Goal: Navigation & Orientation: Find specific page/section

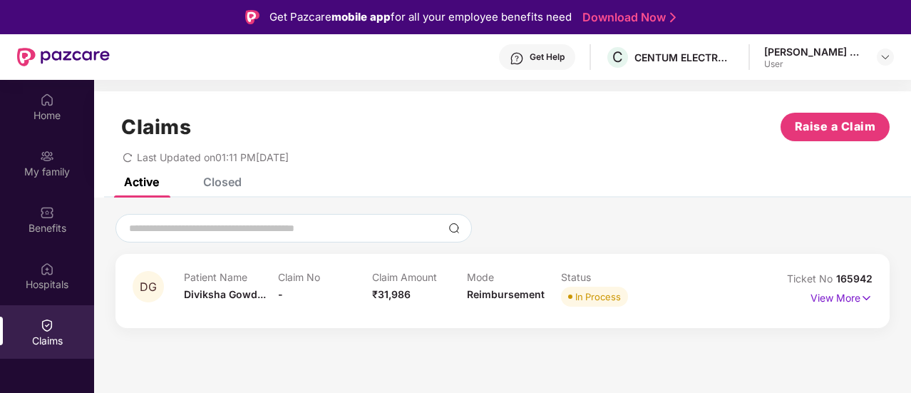
click at [539, 51] on div "Get Help" at bounding box center [537, 57] width 76 height 26
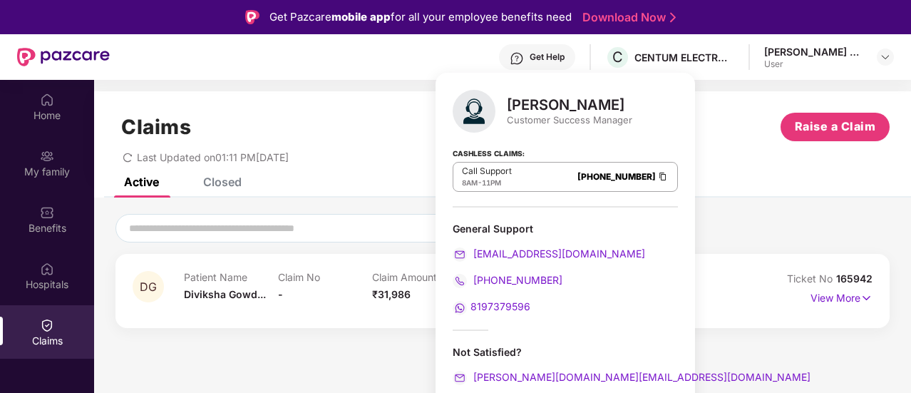
click at [489, 309] on span "8197379596" at bounding box center [501, 306] width 60 height 12
click at [739, 295] on div "Patient Name [PERSON_NAME]... Claim No - Claim Amount ₹31,986 Mode Reimbursemen…" at bounding box center [467, 290] width 566 height 39
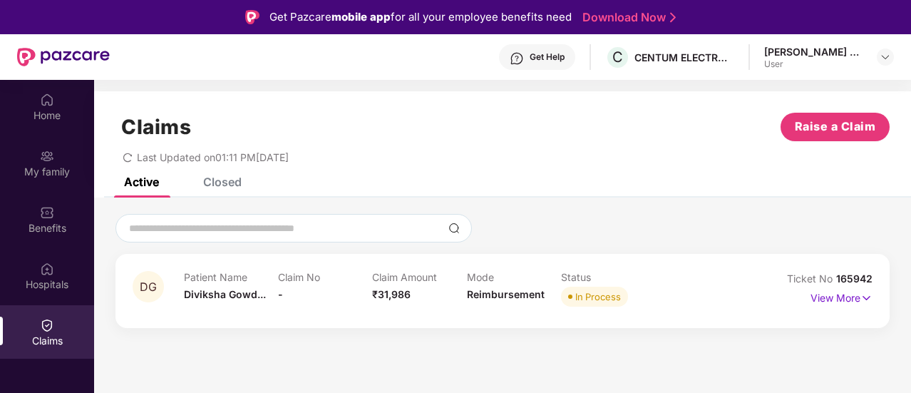
click at [677, 303] on div "Patient Name [PERSON_NAME]... Claim No - Claim Amount ₹31,986 Mode Reimbursemen…" at bounding box center [467, 290] width 566 height 39
click at [496, 175] on div "Claims Raise a Claim Last Updated on 01:11 PM[DATE]" at bounding box center [502, 134] width 817 height 86
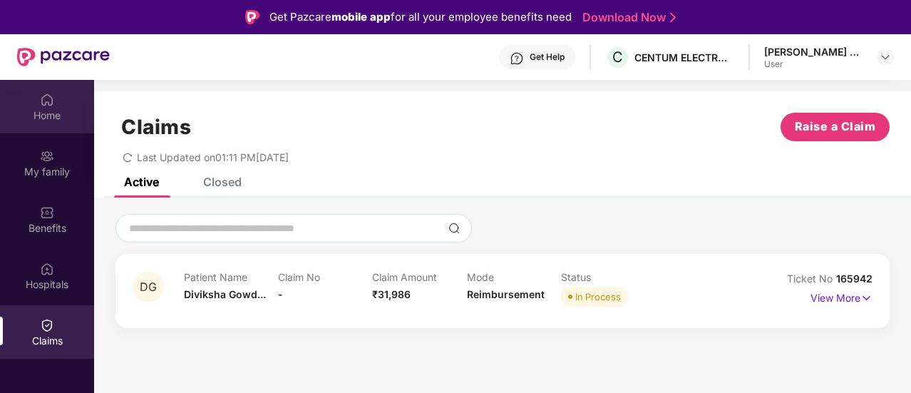
click at [52, 117] on div "Home" at bounding box center [47, 115] width 94 height 14
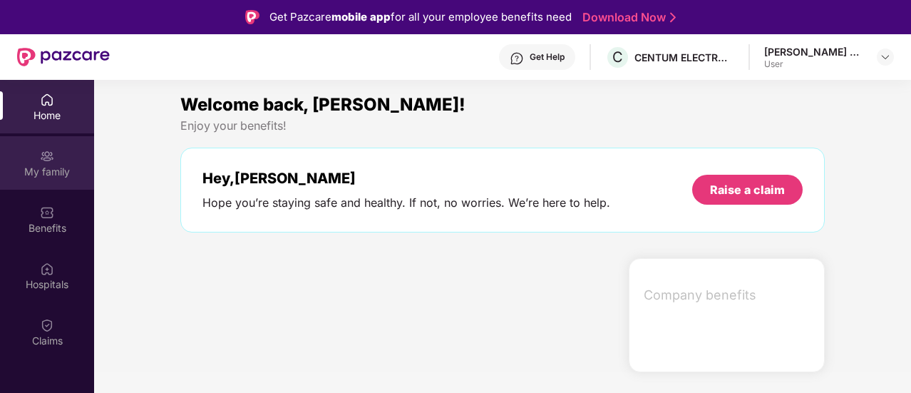
click at [45, 174] on div "My family" at bounding box center [47, 172] width 94 height 14
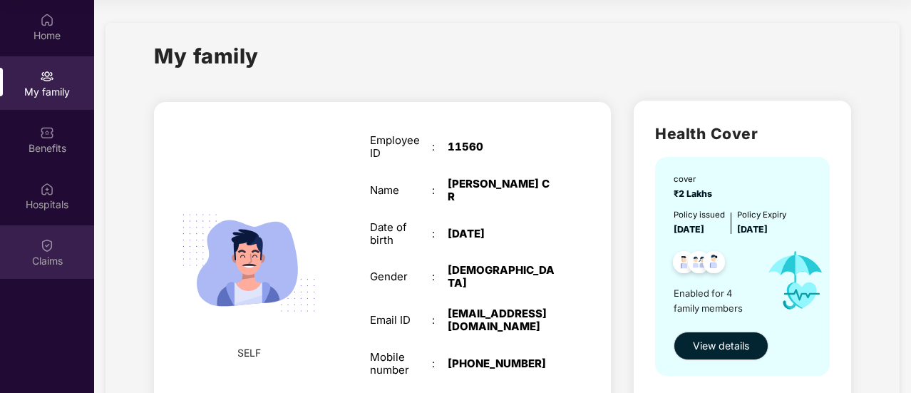
click at [41, 261] on div "Claims" at bounding box center [47, 261] width 94 height 14
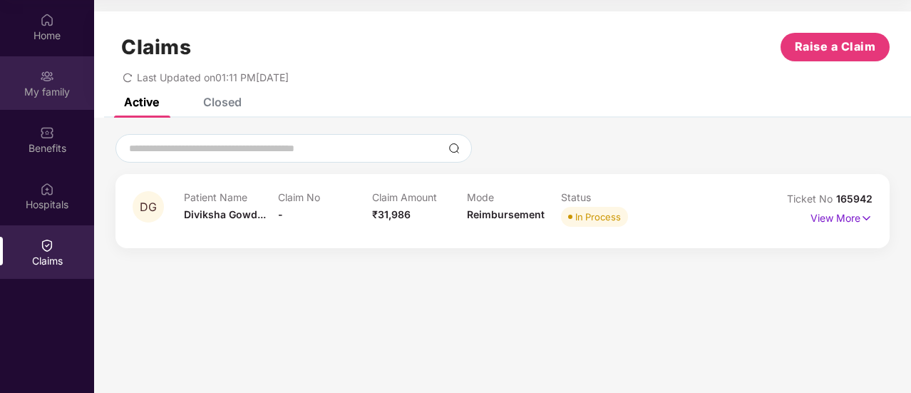
click at [29, 81] on div "My family" at bounding box center [47, 82] width 94 height 53
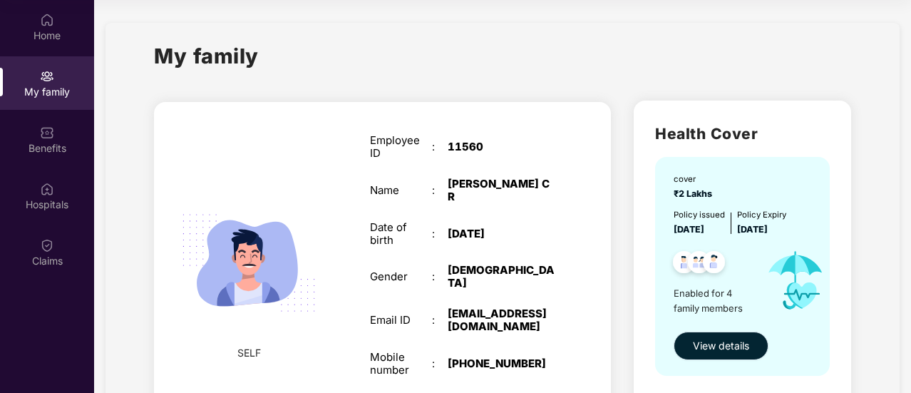
click at [732, 349] on span "View details" at bounding box center [721, 346] width 56 height 16
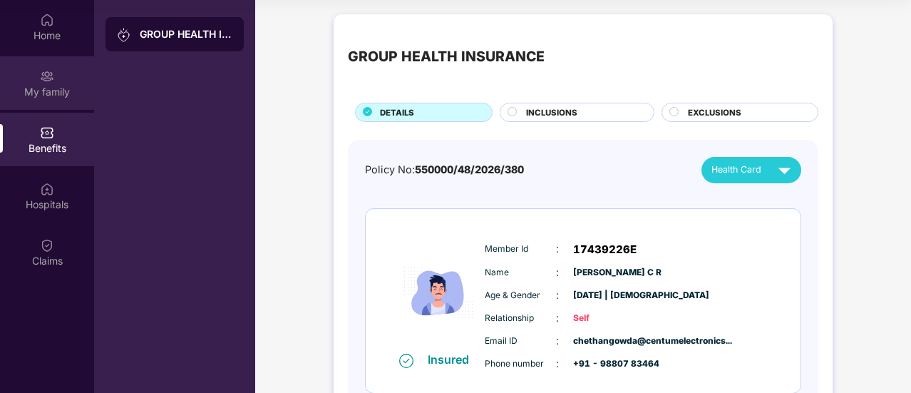
click at [37, 72] on div "My family" at bounding box center [47, 82] width 94 height 53
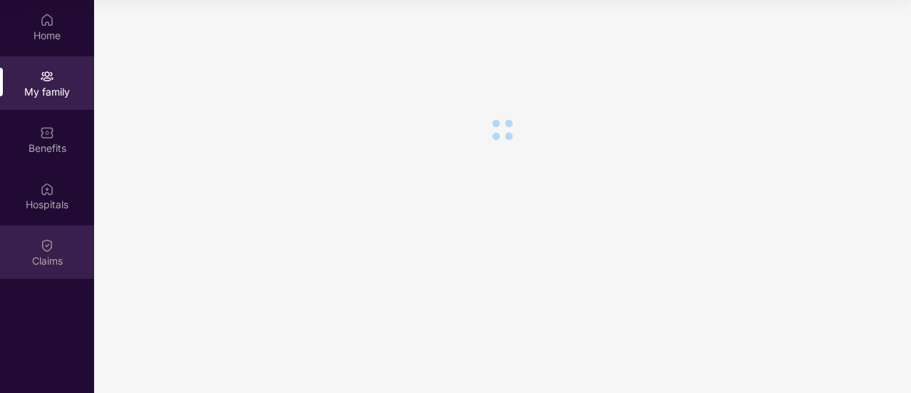
click at [50, 252] on img at bounding box center [47, 245] width 14 height 14
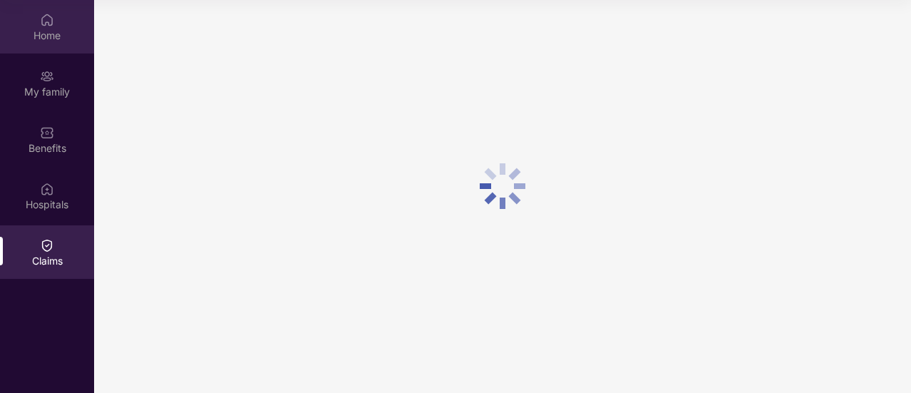
click at [23, 29] on div "Home" at bounding box center [47, 36] width 94 height 14
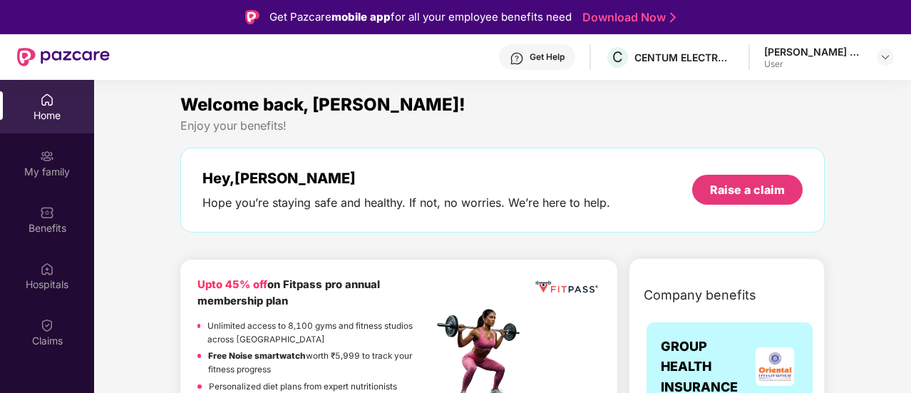
click at [546, 56] on div "Get Help" at bounding box center [547, 56] width 35 height 11
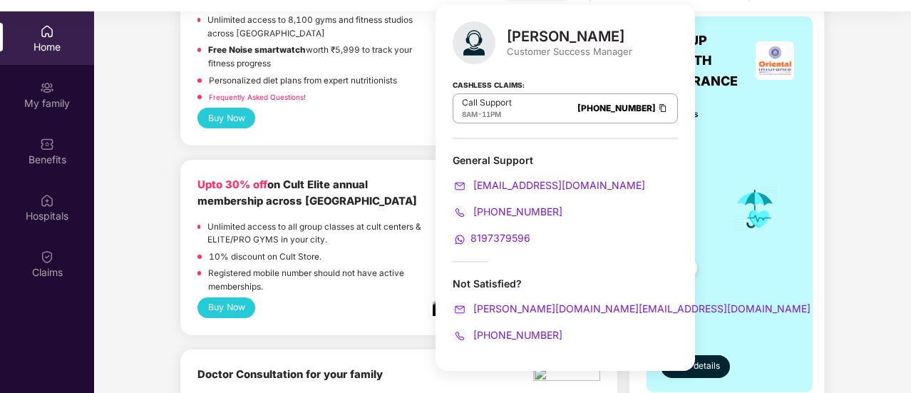
scroll to position [80, 0]
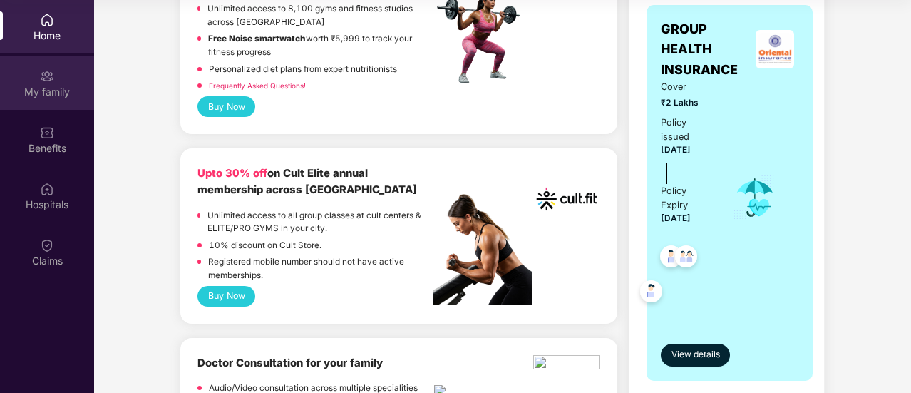
click at [56, 79] on div "My family" at bounding box center [47, 82] width 94 height 53
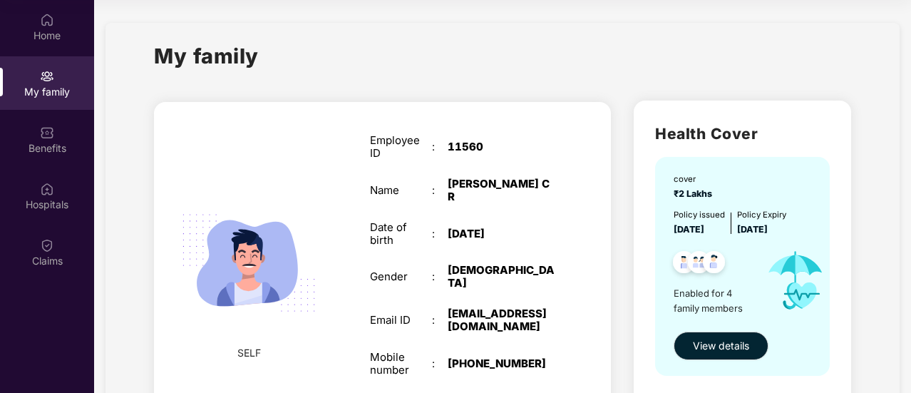
click at [559, 229] on div "Employee ID : 11560 Name : [PERSON_NAME] C R Date of birth : [DEMOGRAPHIC_DATA]…" at bounding box center [463, 277] width 214 height 322
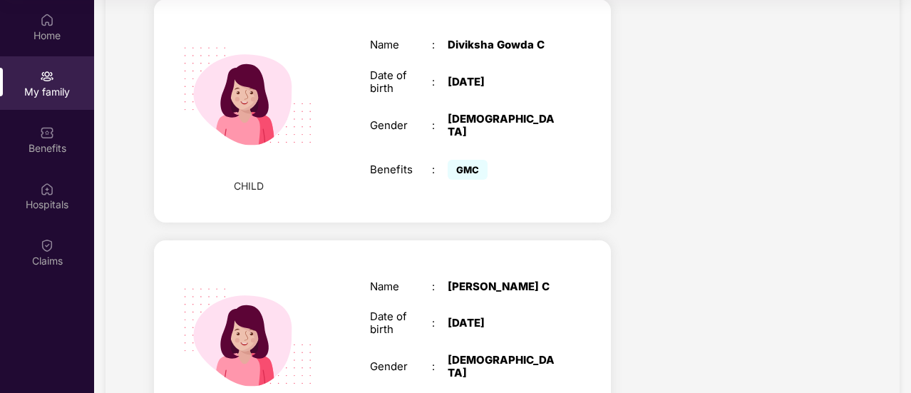
scroll to position [475, 0]
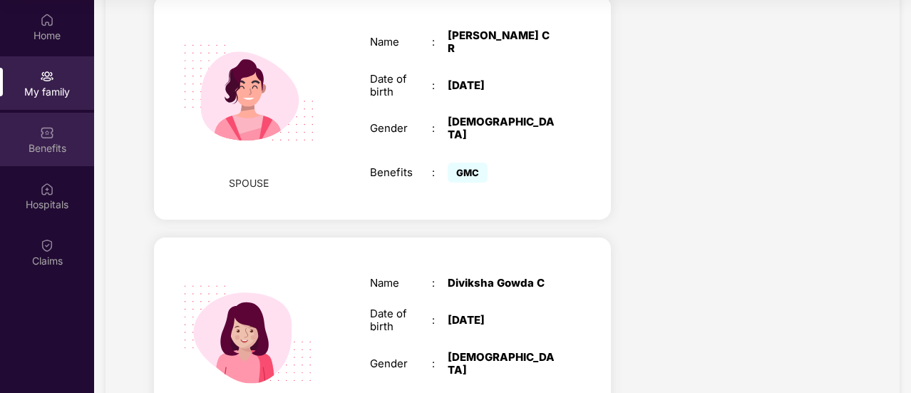
click at [30, 148] on div "Benefits" at bounding box center [47, 148] width 94 height 14
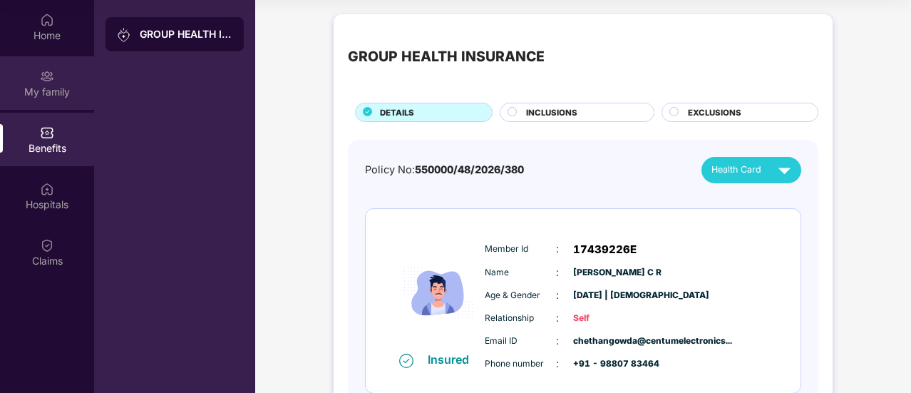
click at [50, 97] on div "My family" at bounding box center [47, 92] width 94 height 14
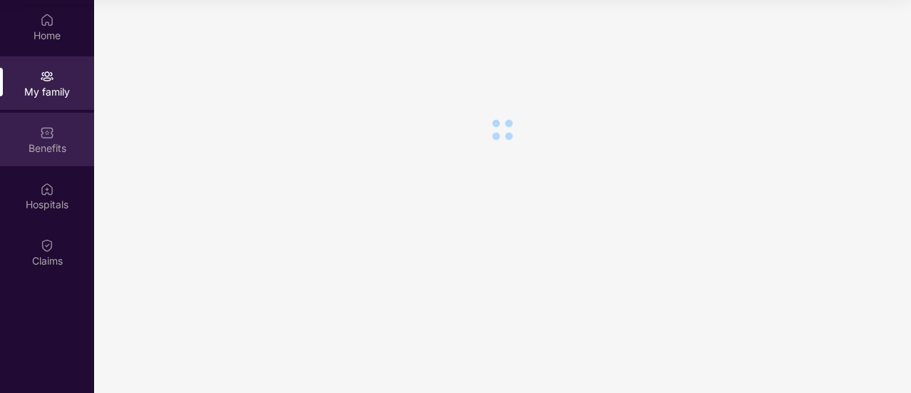
click at [51, 145] on div "Benefits" at bounding box center [47, 148] width 94 height 14
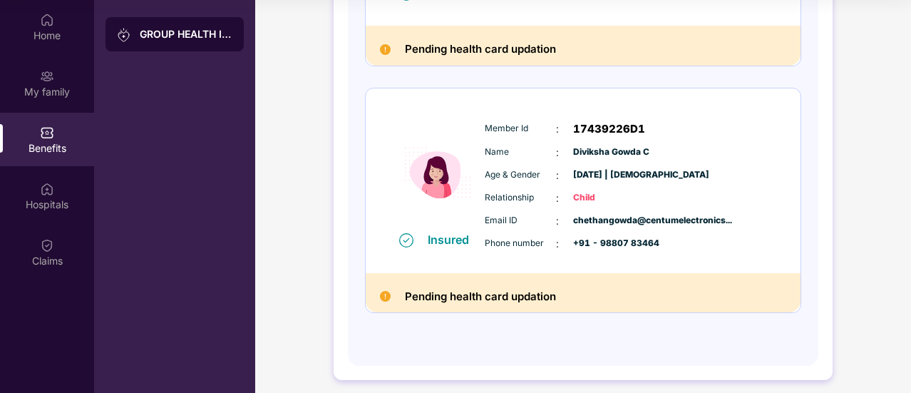
scroll to position [787, 0]
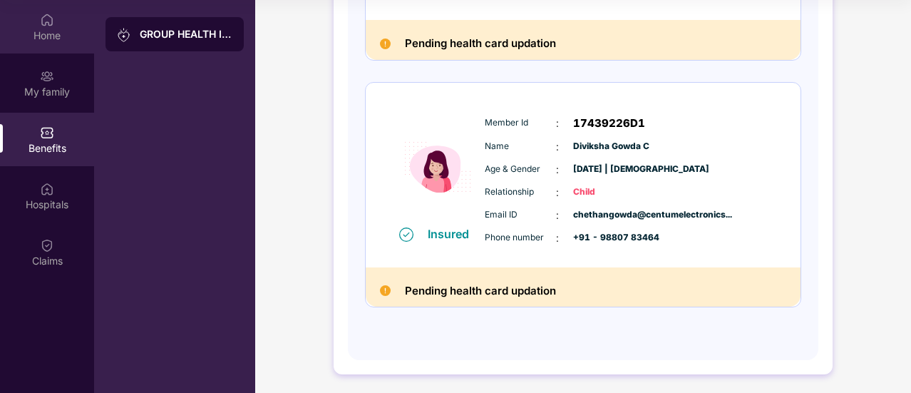
click at [48, 29] on div "Home" at bounding box center [47, 36] width 94 height 14
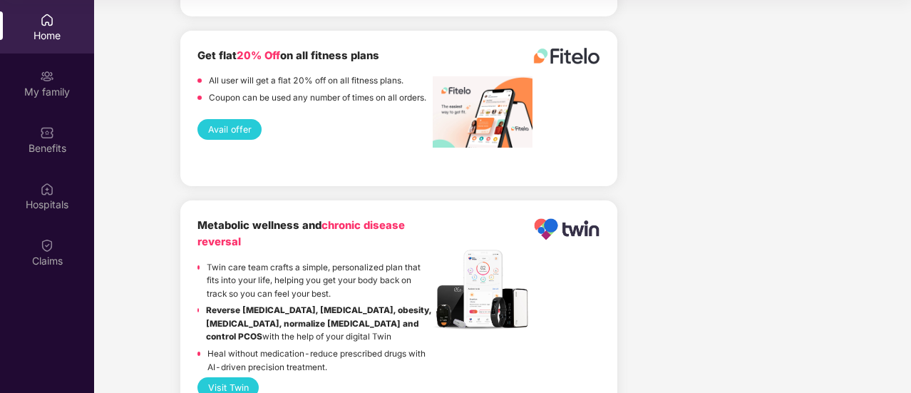
scroll to position [2112, 0]
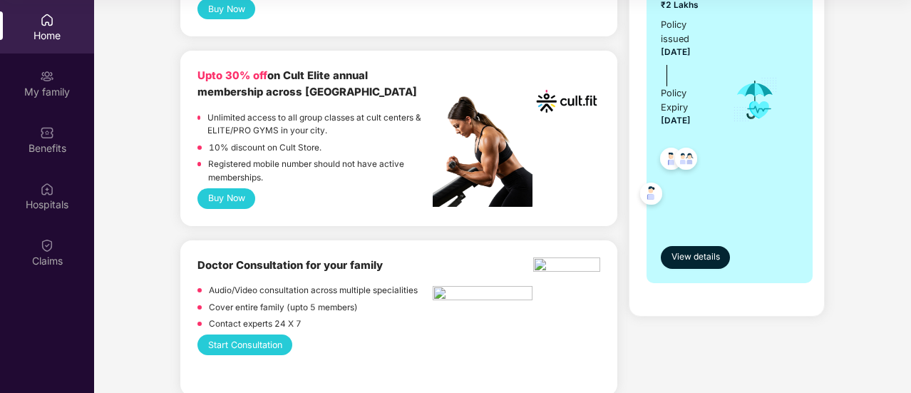
scroll to position [0, 0]
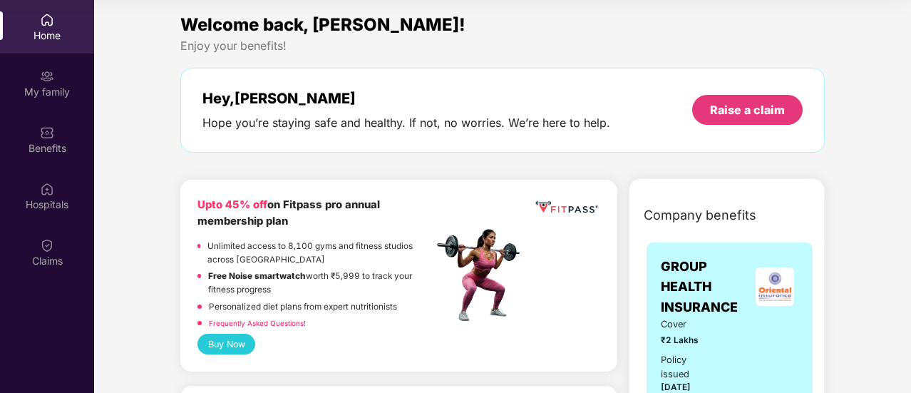
click at [53, 32] on div "Home" at bounding box center [47, 36] width 94 height 14
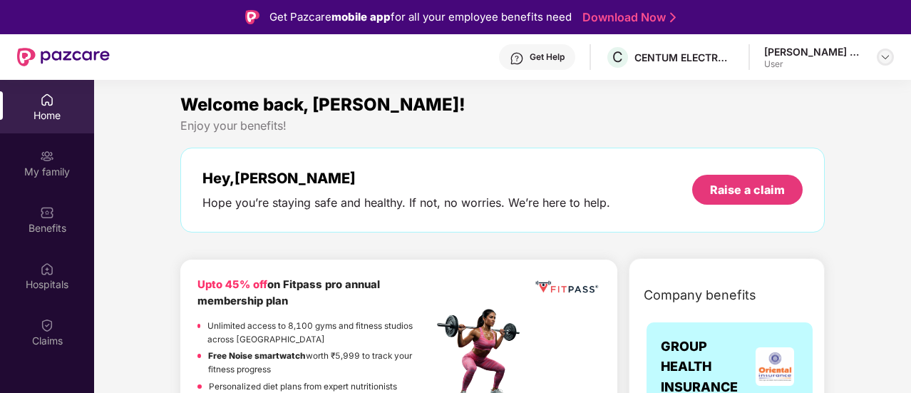
click at [881, 58] on img at bounding box center [885, 56] width 11 height 11
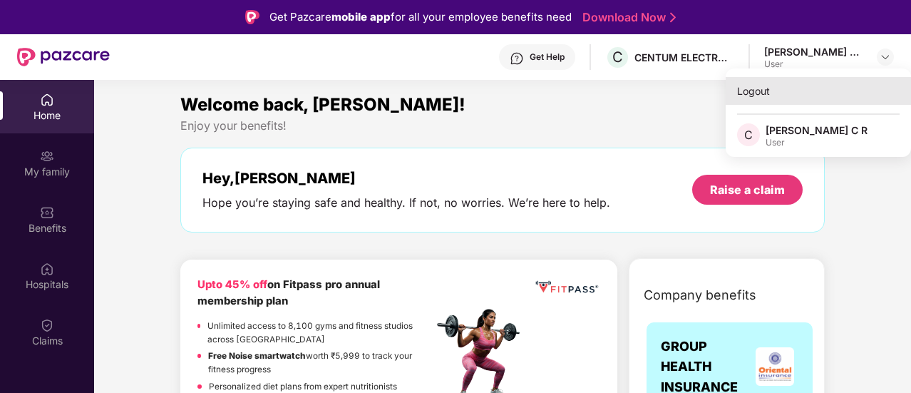
click at [753, 92] on div "Logout" at bounding box center [818, 91] width 185 height 28
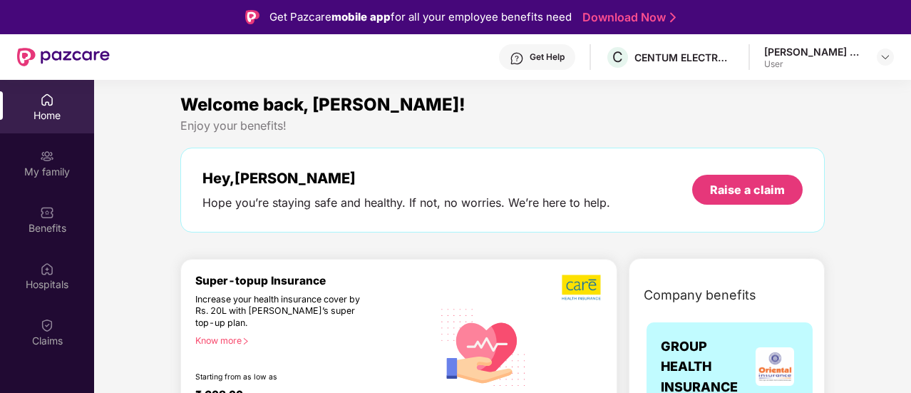
click at [524, 119] on div "Enjoy your benefits!" at bounding box center [502, 125] width 645 height 15
